Goal: Transaction & Acquisition: Purchase product/service

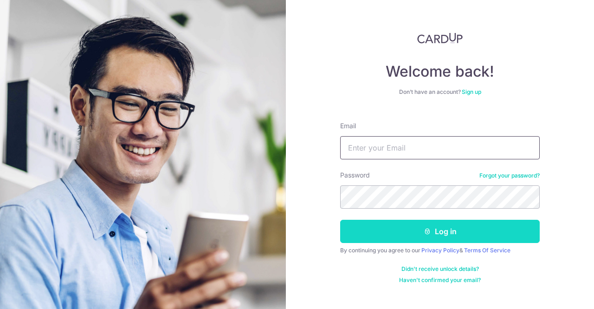
type input "kinloongfoo@gmail.com"
click at [432, 224] on button "Log in" at bounding box center [440, 230] width 200 height 23
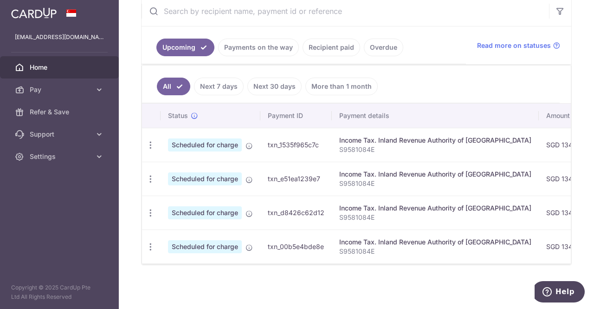
click at [266, 45] on link "Payments on the way" at bounding box center [258, 48] width 81 height 18
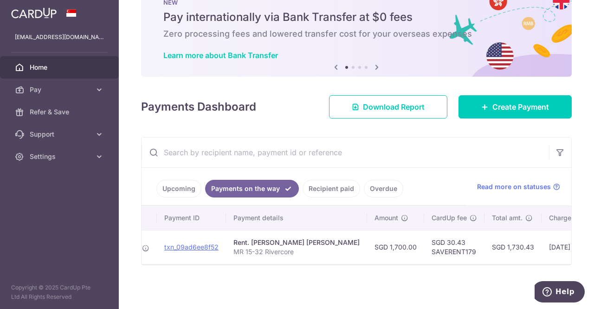
scroll to position [0, 215]
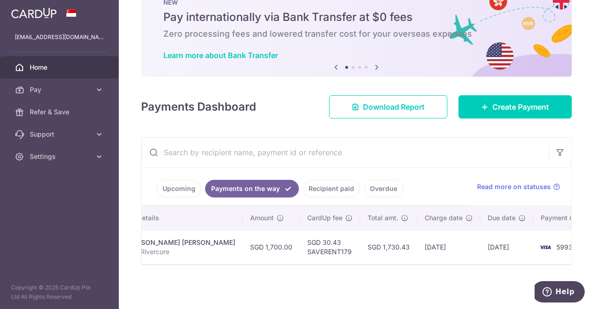
click at [343, 188] on link "Recipient paid" at bounding box center [332, 189] width 58 height 18
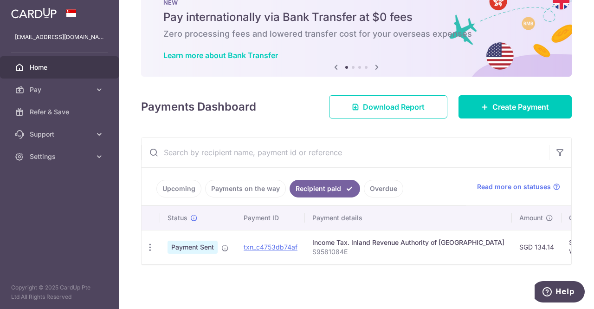
click at [264, 183] on link "Payments on the way" at bounding box center [245, 189] width 81 height 18
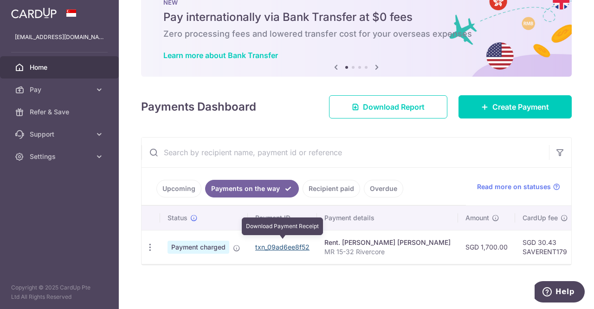
click at [282, 245] on link "txn_09ad6ee8f52" at bounding box center [282, 247] width 54 height 8
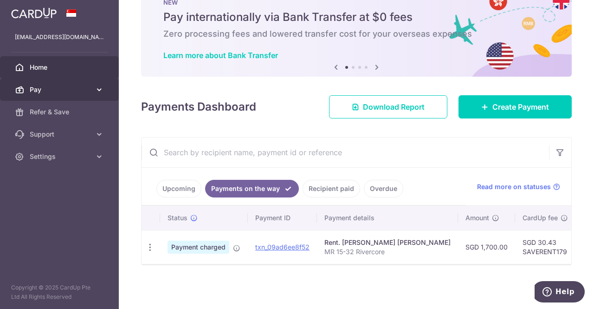
click at [70, 90] on span "Pay" at bounding box center [60, 89] width 61 height 9
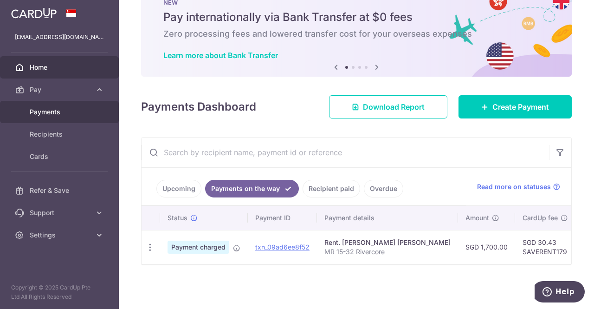
click at [76, 113] on span "Payments" at bounding box center [60, 111] width 61 height 9
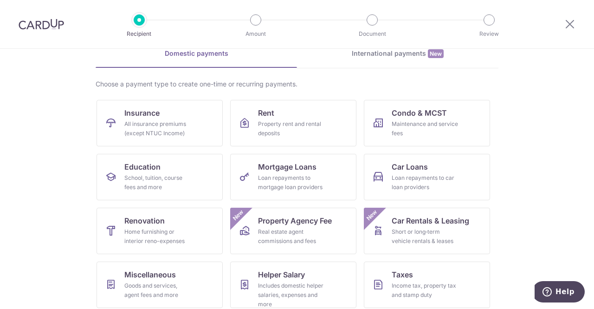
scroll to position [93, 0]
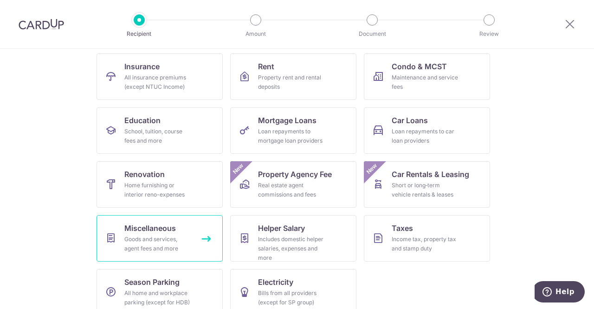
click at [192, 239] on link "Miscellaneous Goods and services, agent fees and more" at bounding box center [160, 238] width 126 height 46
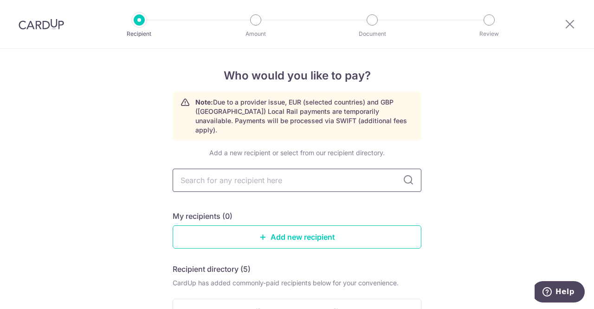
click at [265, 168] on input "text" at bounding box center [297, 179] width 249 height 23
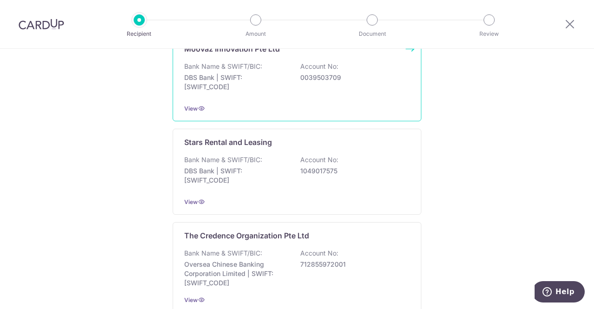
scroll to position [521, 0]
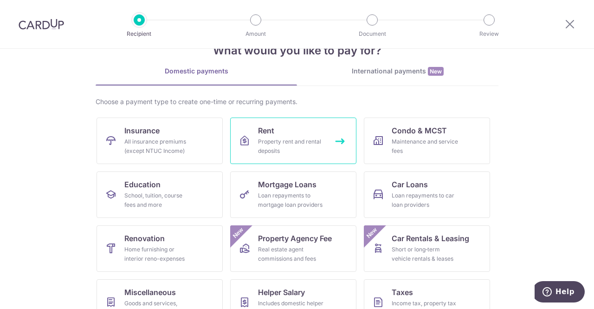
scroll to position [93, 0]
